Goal: Information Seeking & Learning: Learn about a topic

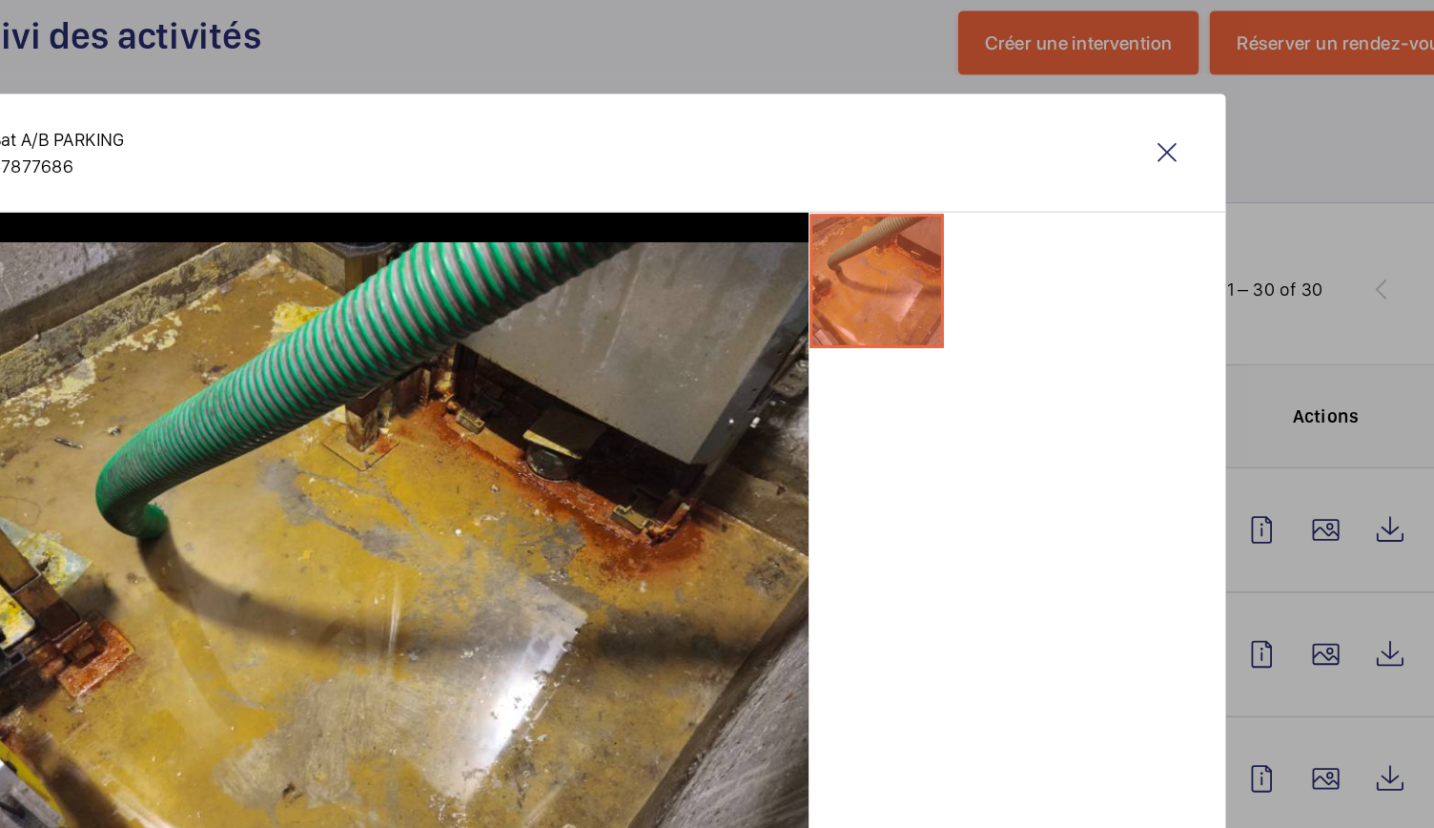
scroll to position [296, 0]
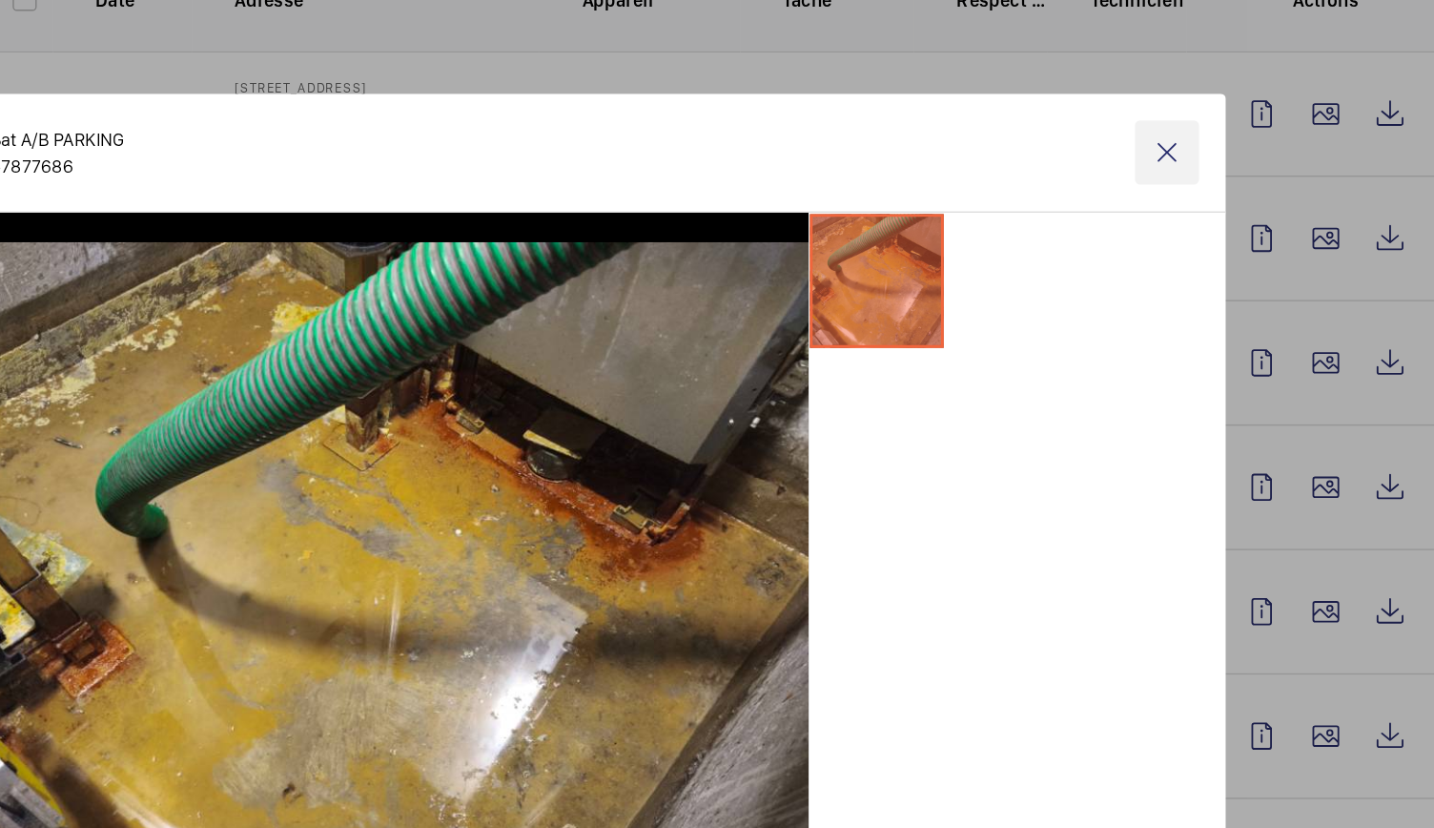
click at [1148, 145] on wm-front-icon-button at bounding box center [1152, 147] width 46 height 46
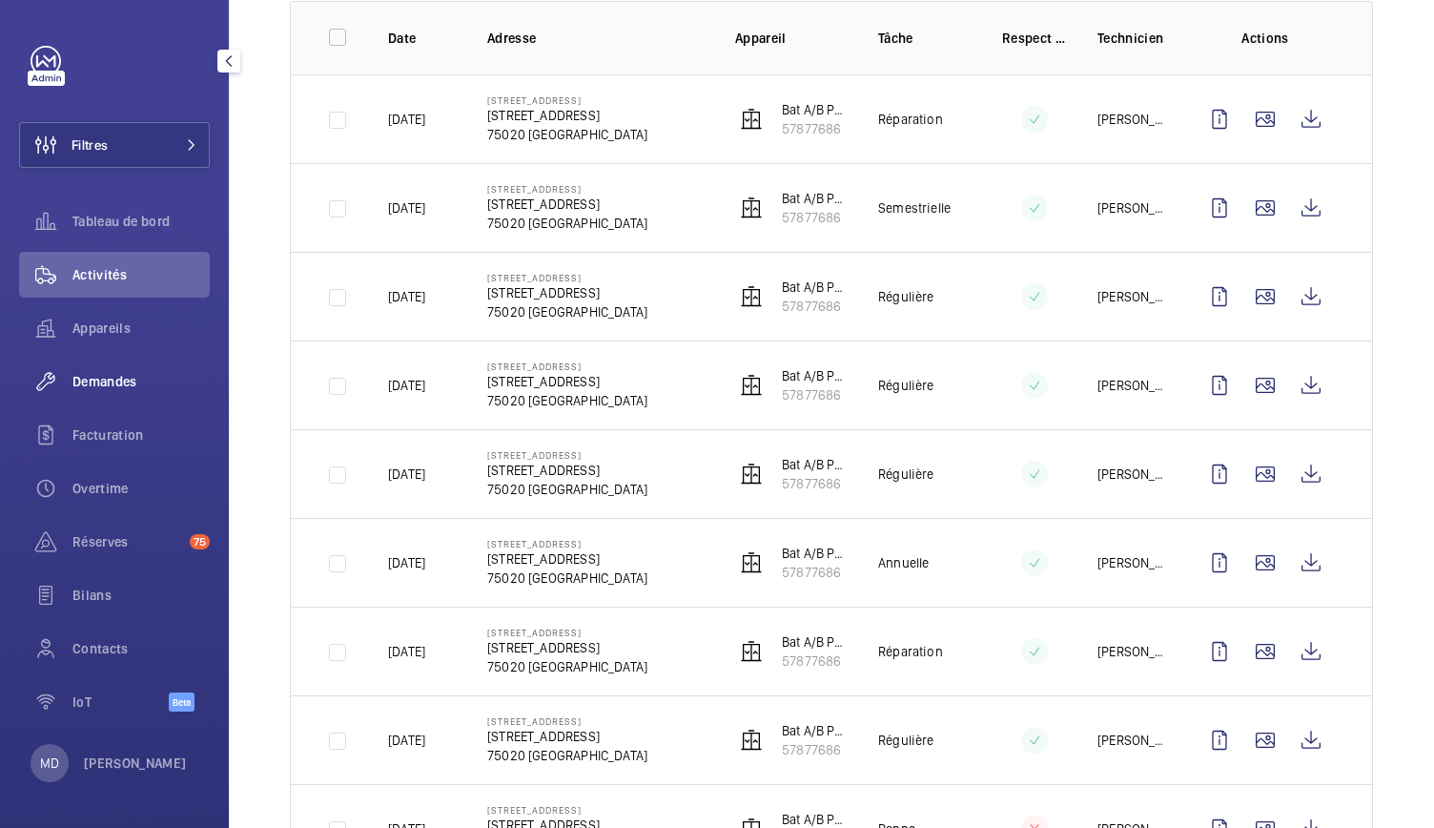
click at [122, 380] on span "Demandes" at bounding box center [140, 381] width 137 height 19
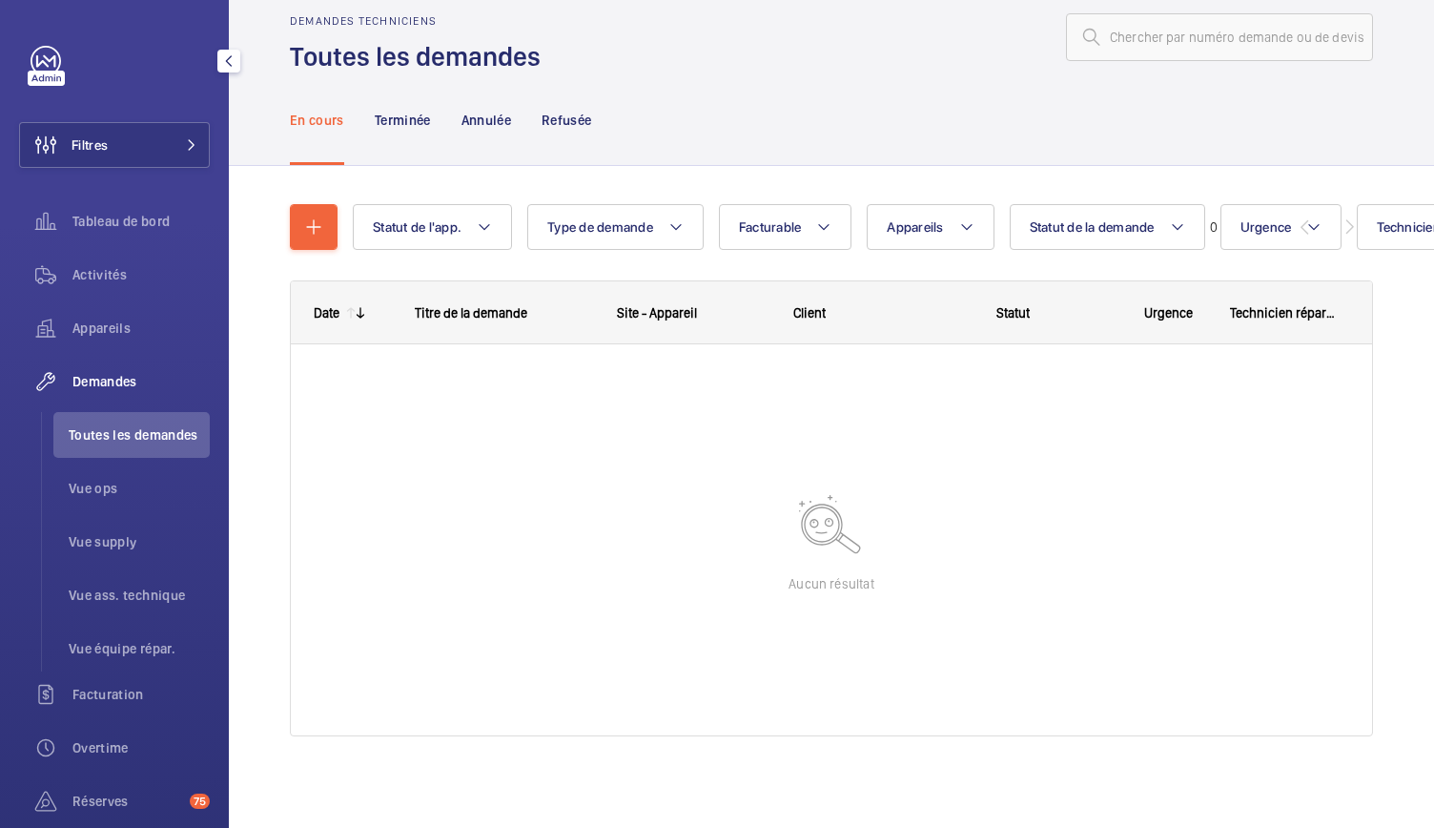
scroll to position [31, 0]
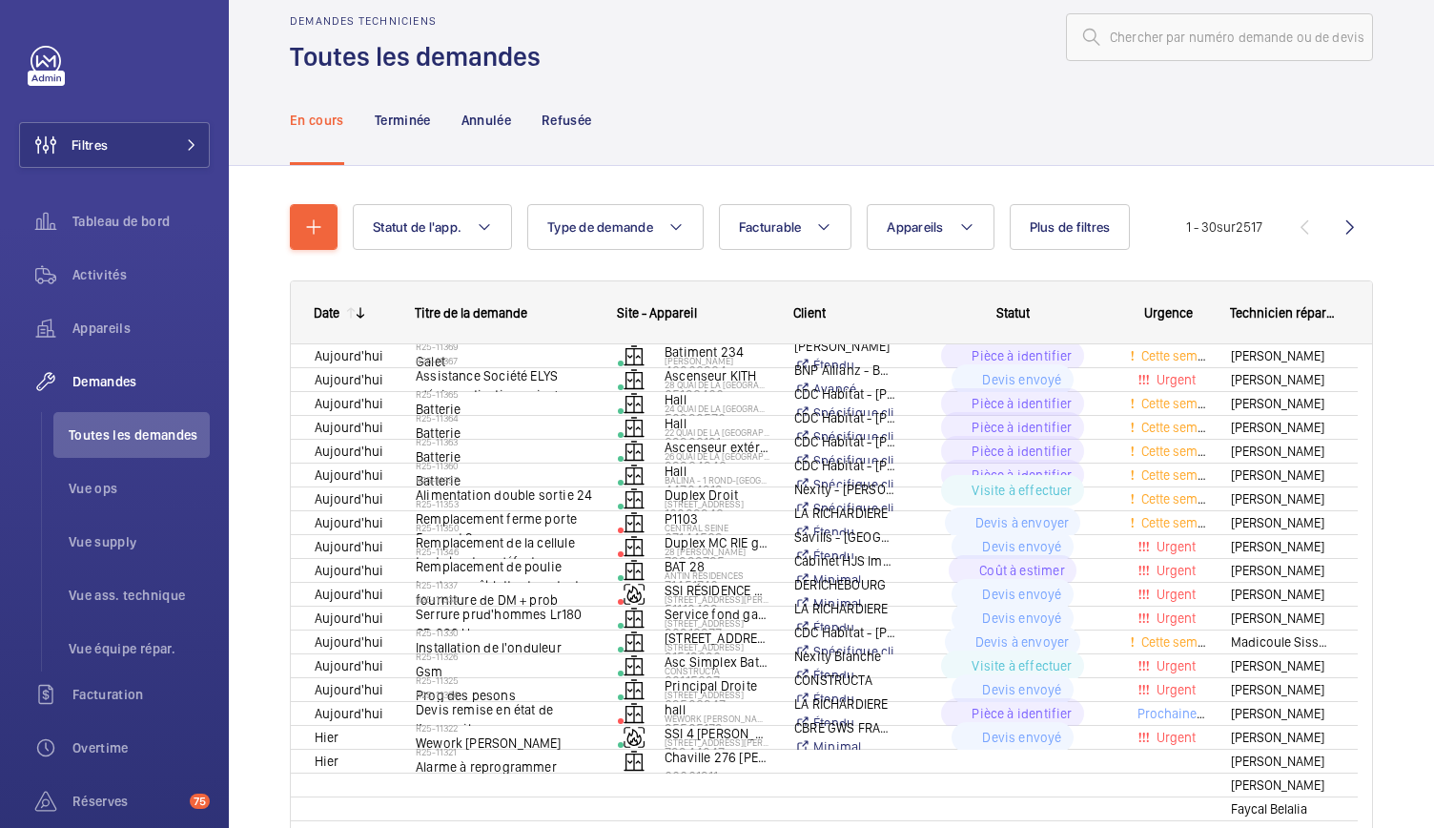
scroll to position [46, 0]
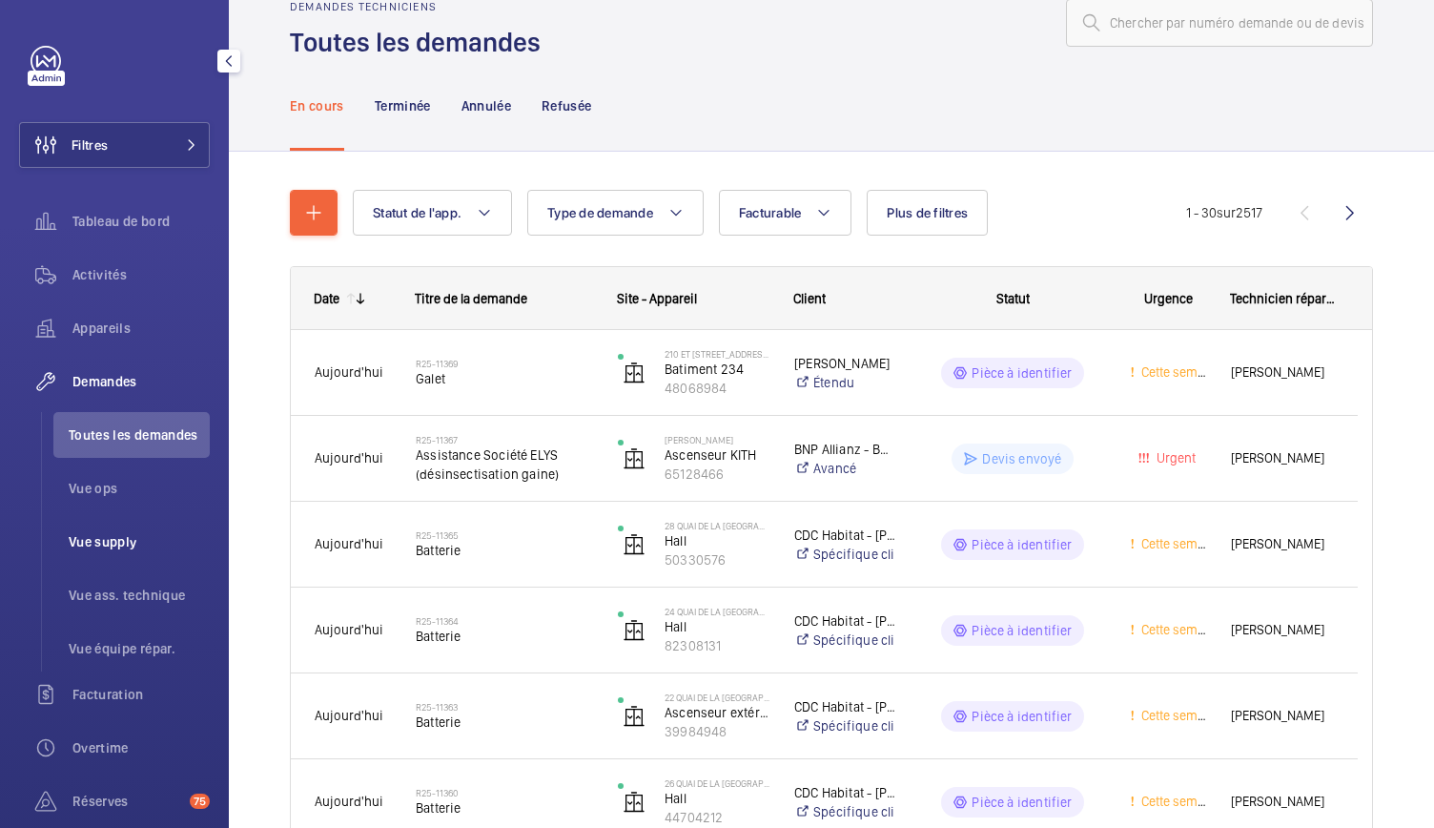
click at [125, 541] on span "Vue supply" at bounding box center [139, 541] width 141 height 19
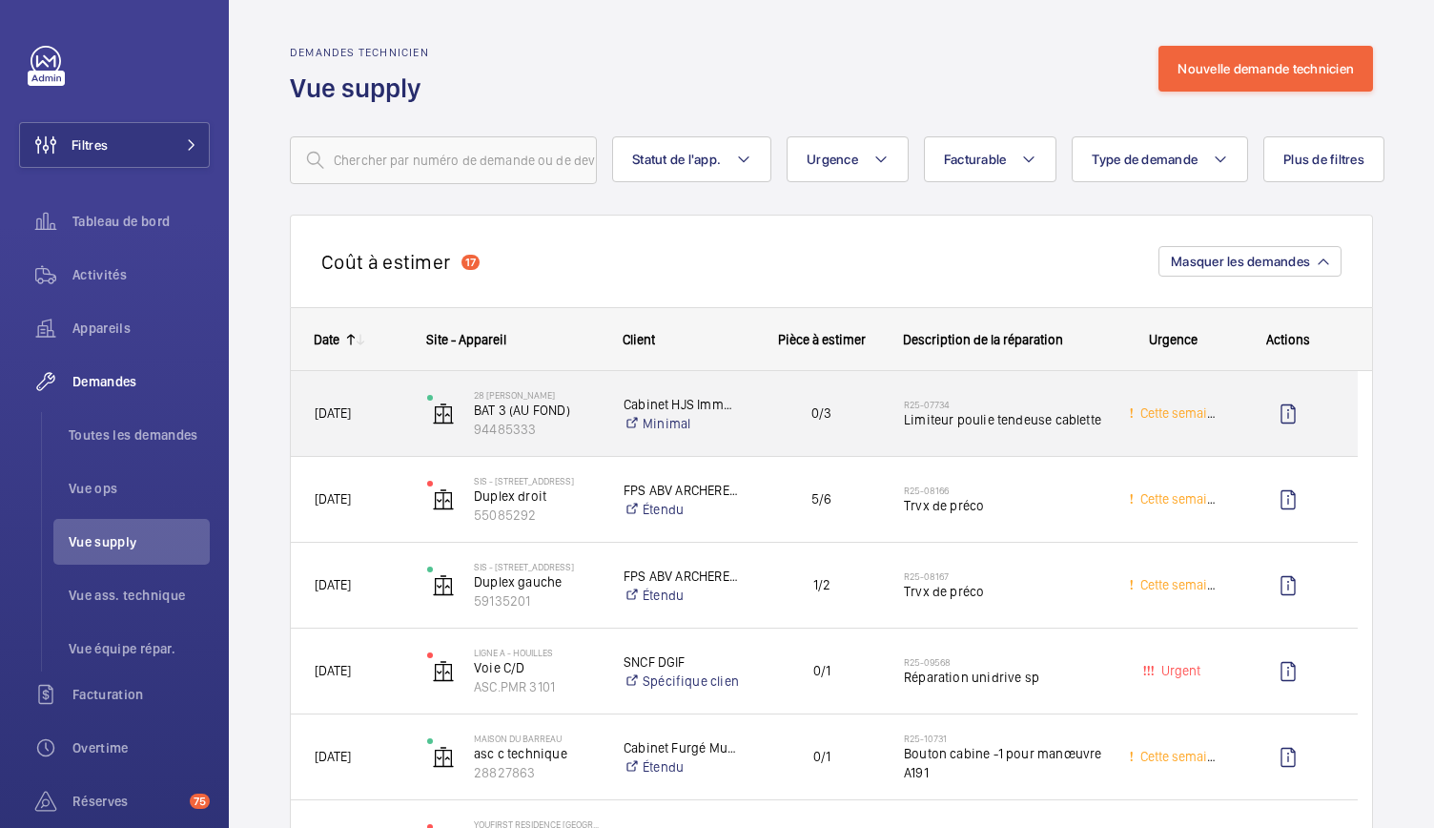
click at [960, 438] on div "R25-07734 Limiteur poulie tendeuse cablette" at bounding box center [1004, 413] width 200 height 55
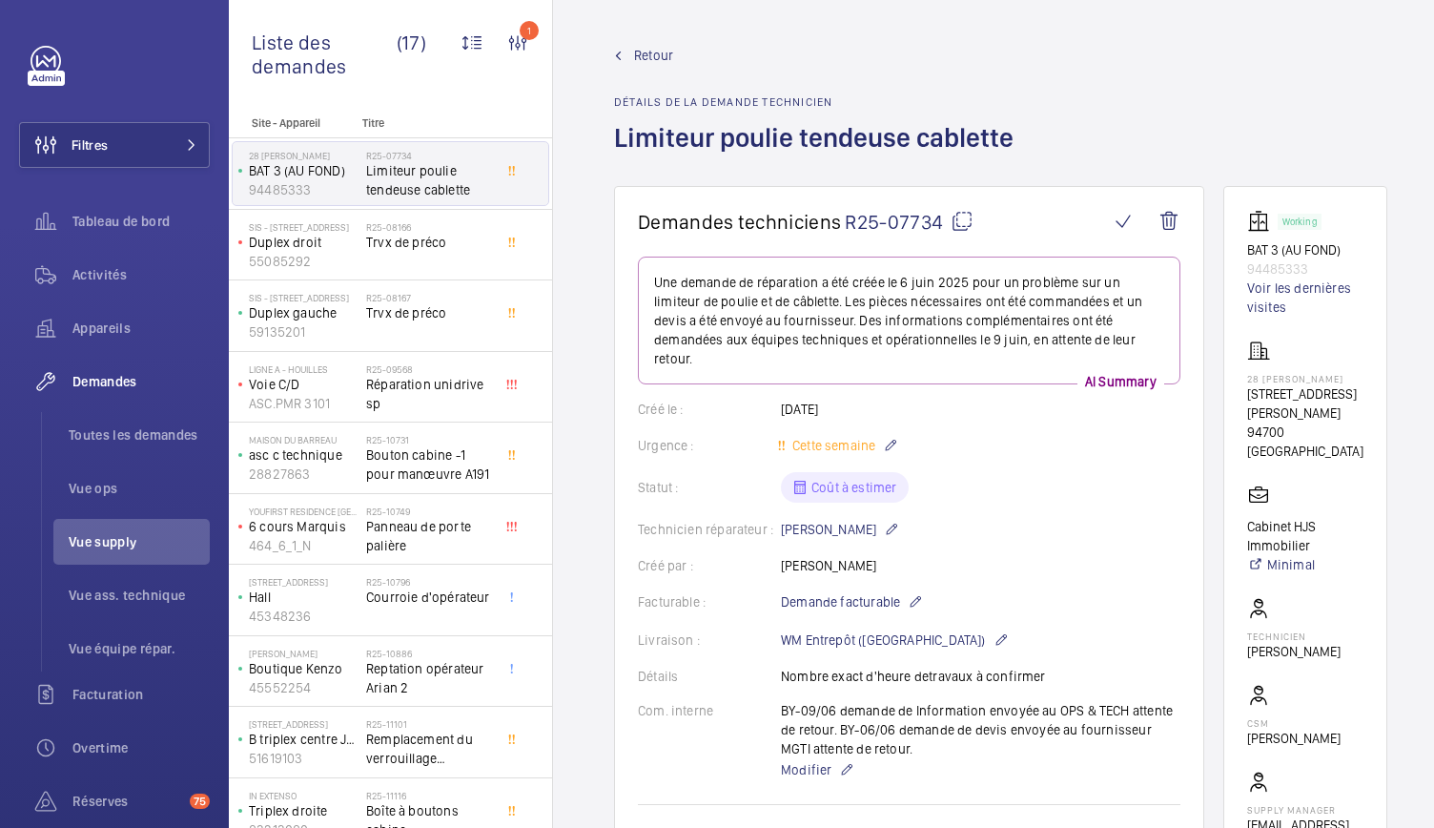
click at [785, 497] on wm-front-card-body "Une demande de réparation a été créée le [DATE] pour un problème sur un limiteu…" at bounding box center [909, 711] width 542 height 911
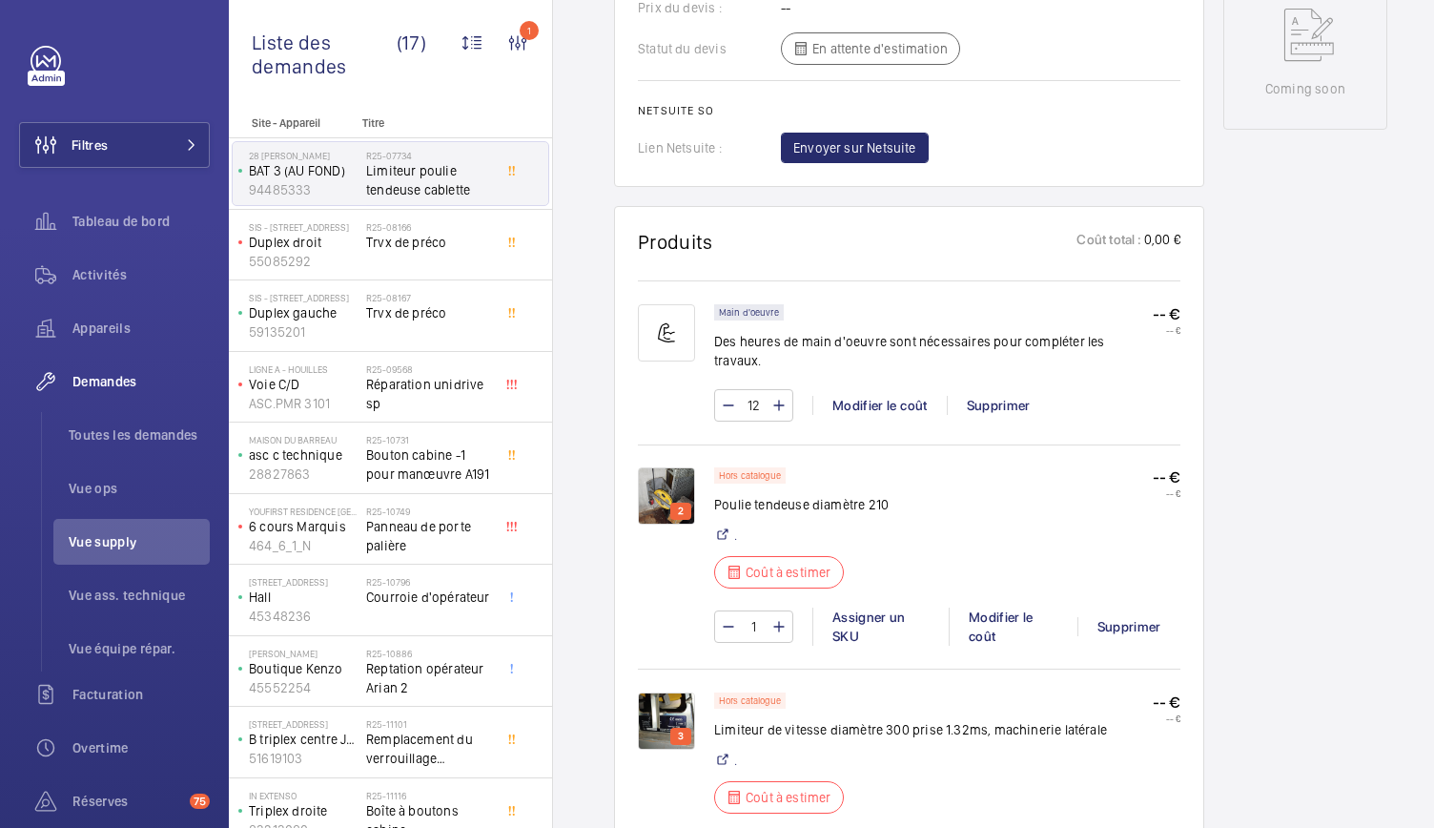
scroll to position [1006, 0]
click at [669, 466] on img at bounding box center [666, 494] width 57 height 57
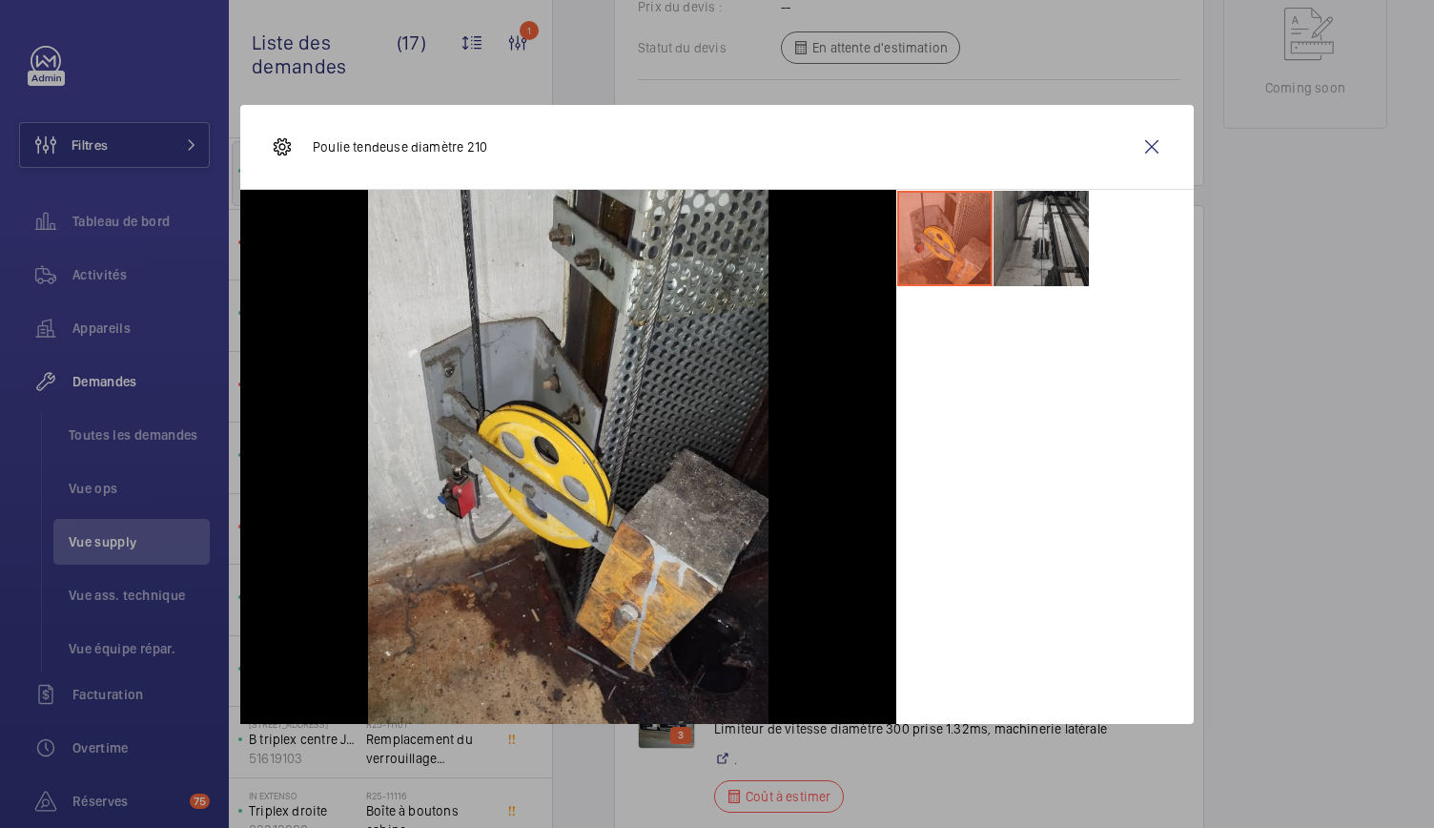
click at [1052, 246] on li at bounding box center [1040, 238] width 95 height 95
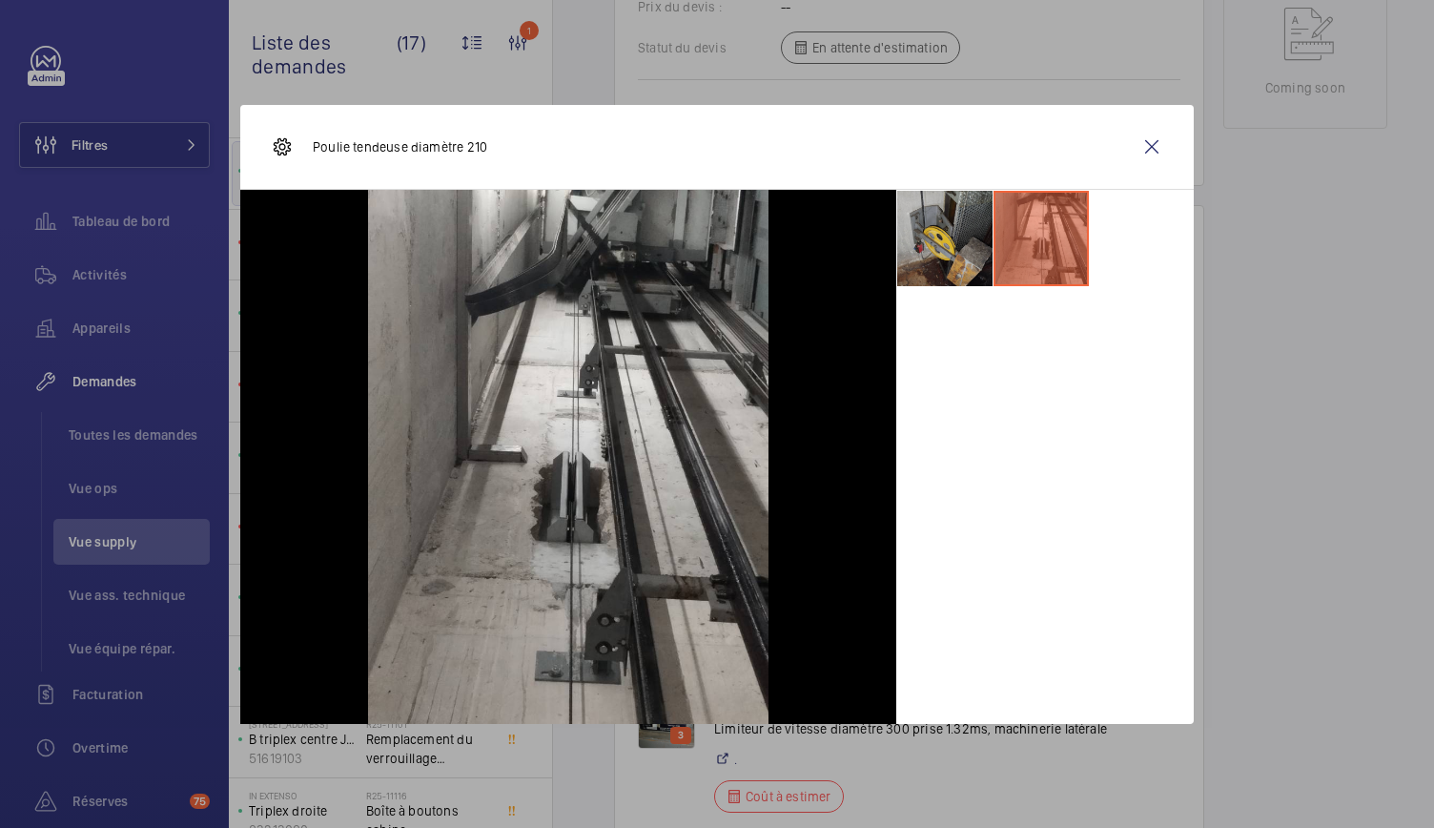
click at [959, 234] on li at bounding box center [944, 238] width 95 height 95
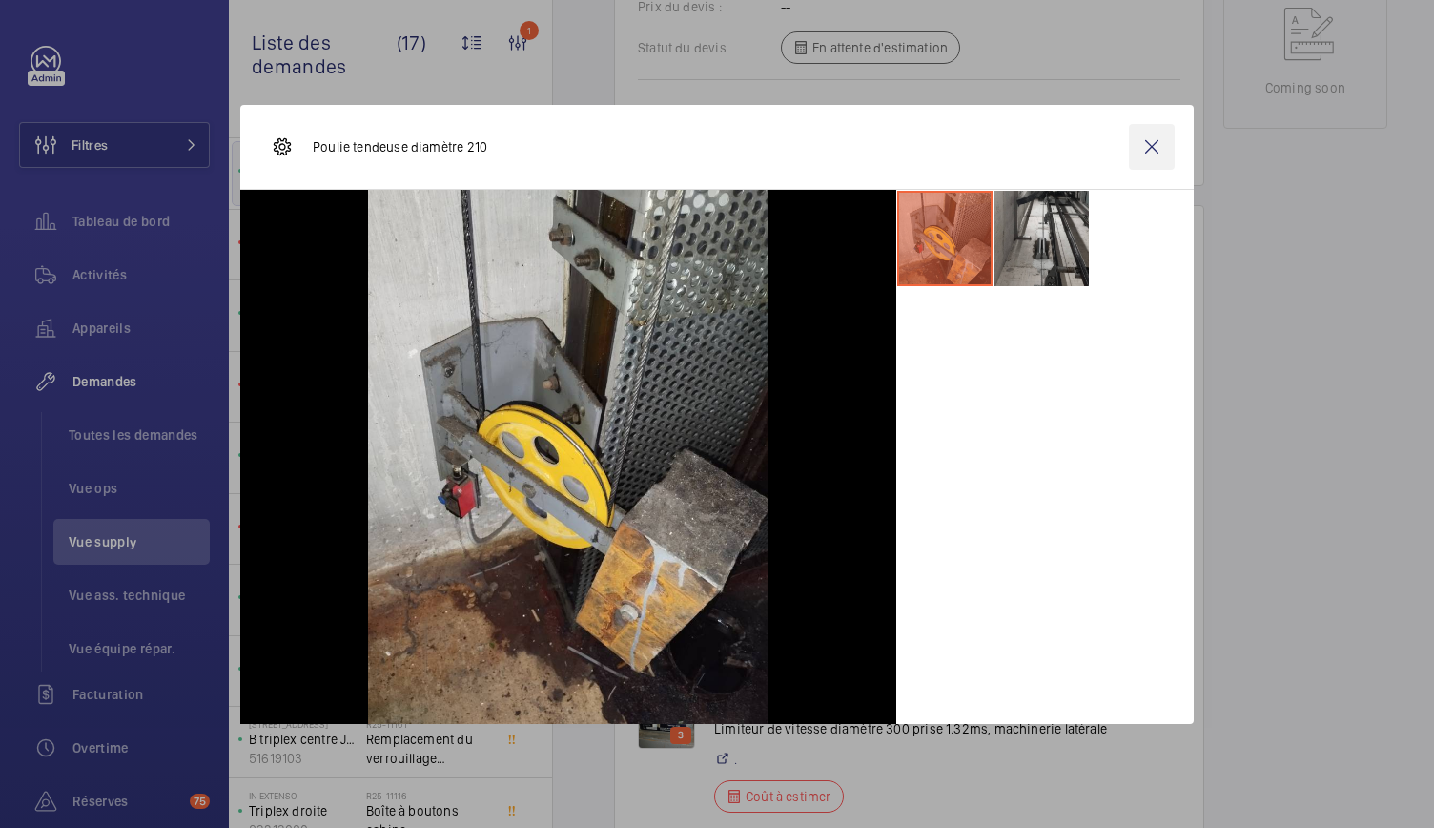
click at [1165, 148] on wm-front-icon-button at bounding box center [1152, 147] width 46 height 46
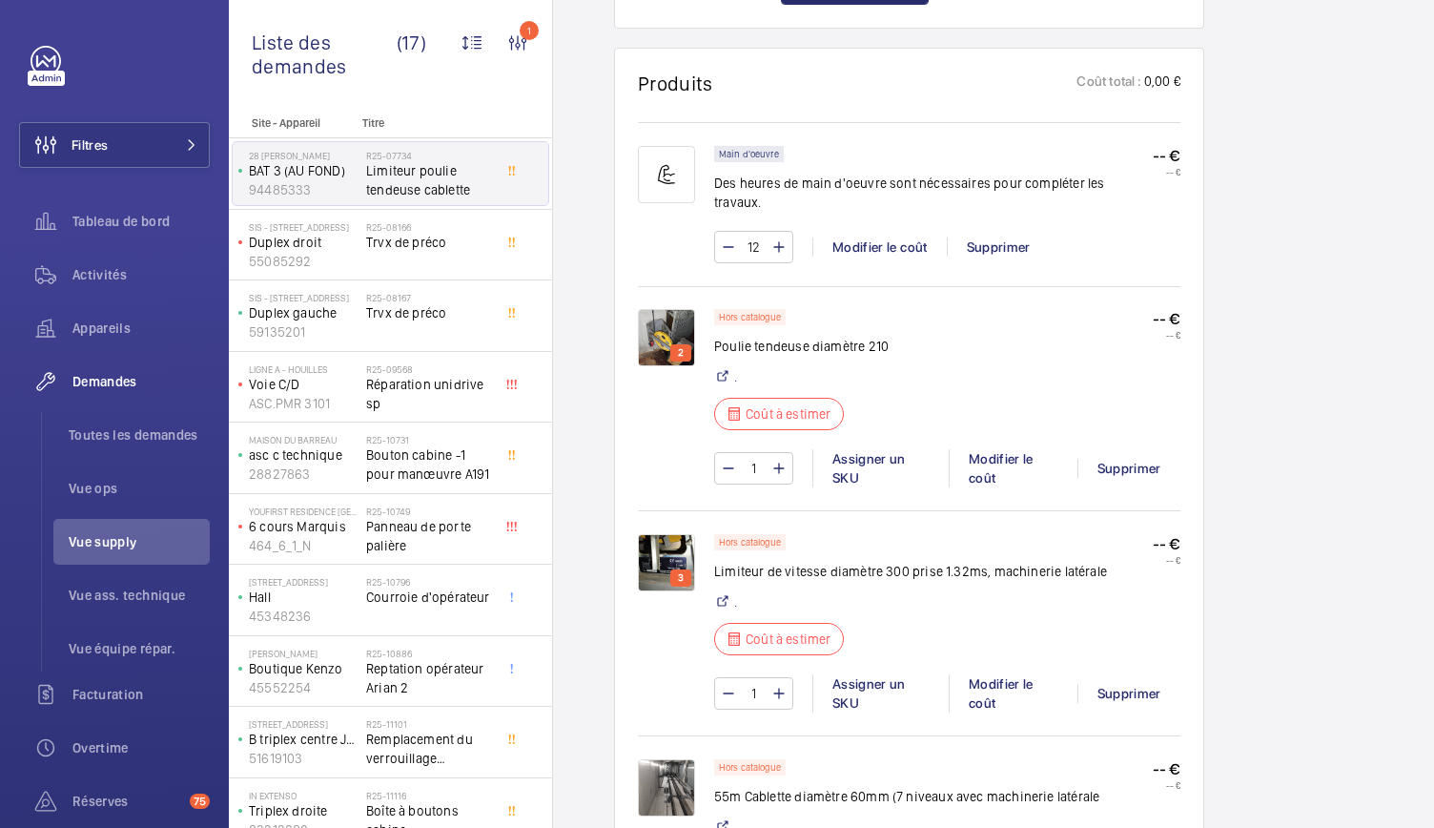
scroll to position [1164, 0]
click at [649, 533] on img at bounding box center [666, 561] width 57 height 57
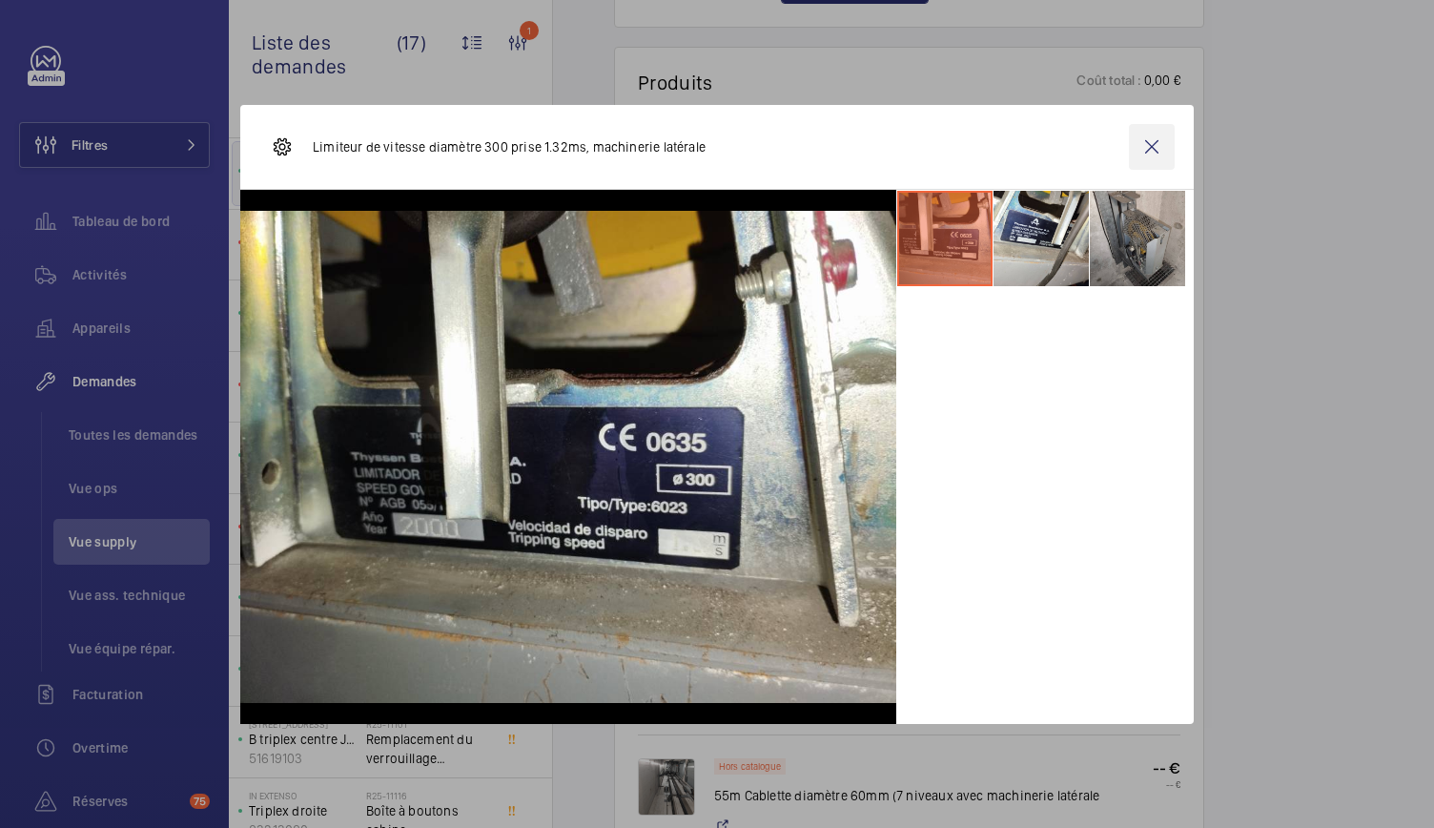
click at [1154, 159] on wm-front-icon-button at bounding box center [1152, 147] width 46 height 46
